Goal: Information Seeking & Learning: Learn about a topic

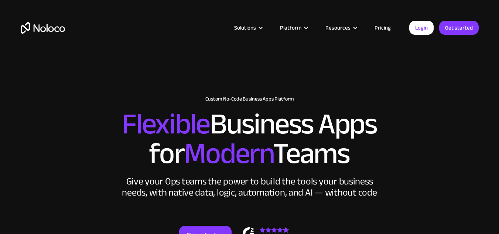
click at [379, 26] on link "Pricing" at bounding box center [382, 28] width 35 height 10
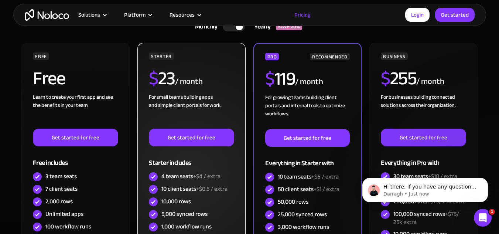
scroll to position [222, 0]
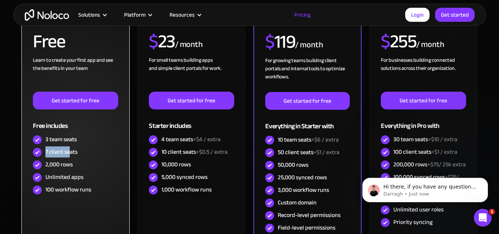
drag, startPoint x: 47, startPoint y: 151, endPoint x: 70, endPoint y: 151, distance: 23.6
click at [70, 151] on div "7 client seats" at bounding box center [61, 152] width 32 height 8
click at [63, 160] on div "2,000 rows" at bounding box center [58, 164] width 27 height 8
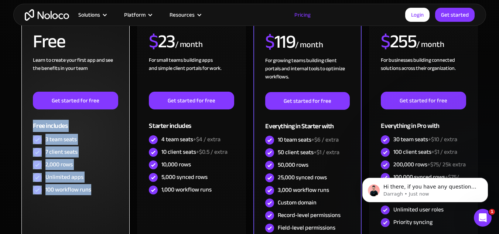
drag, startPoint x: 34, startPoint y: 126, endPoint x: 94, endPoint y: 193, distance: 90.0
click at [94, 193] on div "FREE Free Learn to create your first app and see the benefits in your team ‍ Ge…" at bounding box center [75, 106] width 85 height 181
copy div "Free includes 3 team seats 7 client seats 2,000 rows Unlimited apps 100 workflo…"
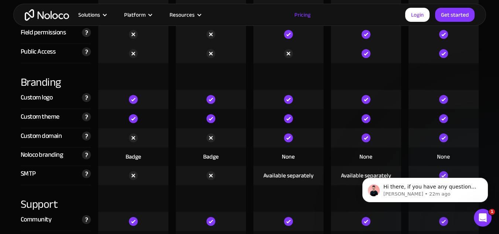
scroll to position [1920, 0]
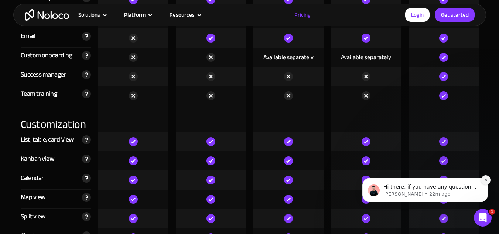
click at [487, 180] on icon "Dismiss notification" at bounding box center [486, 180] width 4 height 4
